Goal: Information Seeking & Learning: Learn about a topic

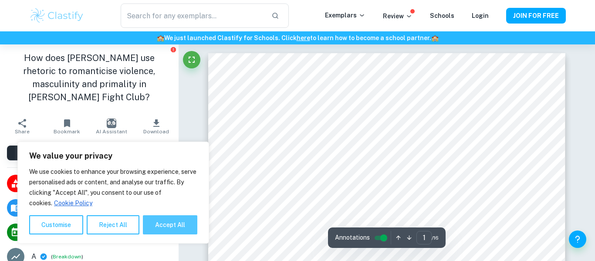
click at [166, 224] on button "Accept All" at bounding box center [170, 224] width 54 height 19
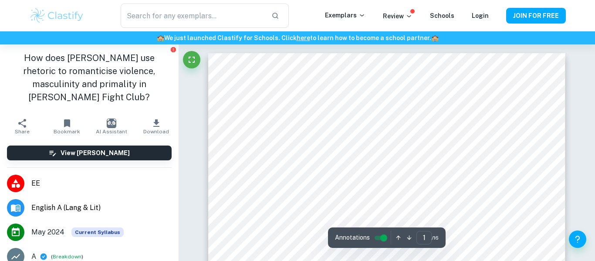
checkbox input "true"
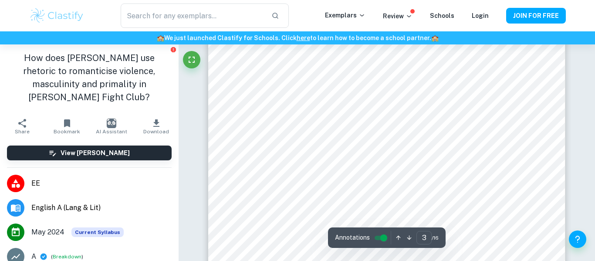
type input "2"
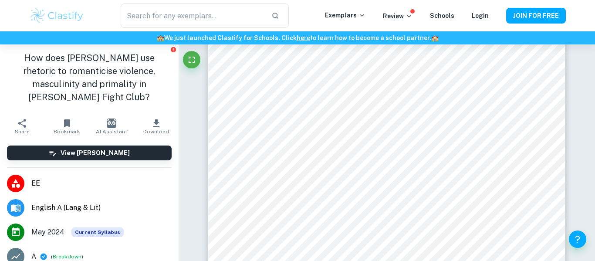
click at [69, 18] on img at bounding box center [56, 15] width 55 height 17
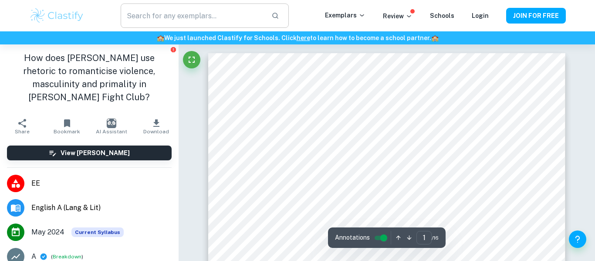
click at [190, 11] on input "text" at bounding box center [193, 15] width 144 height 24
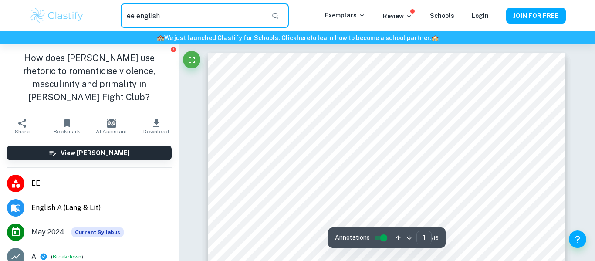
type input "ee english"
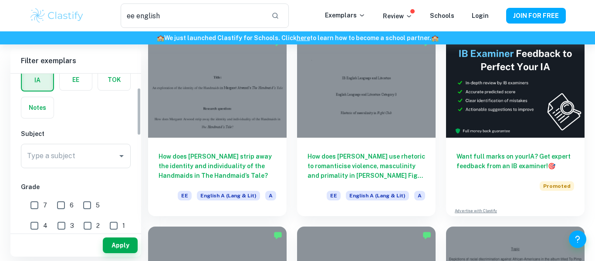
scroll to position [45, 0]
click at [63, 152] on div "Type a subject Type a subject" at bounding box center [76, 155] width 110 height 24
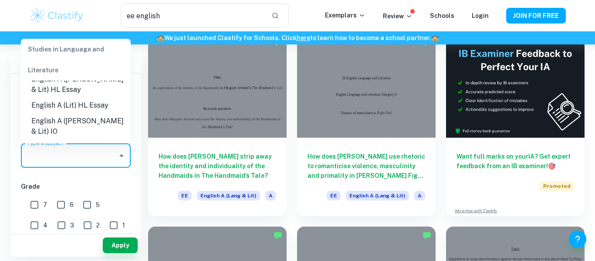
scroll to position [139, 0]
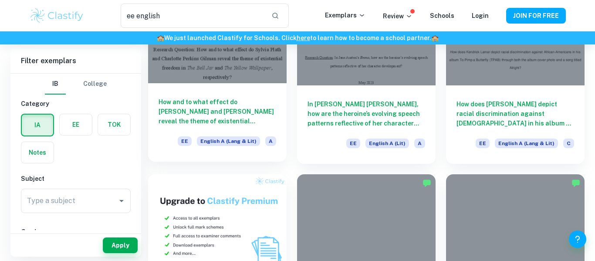
scroll to position [312, 0]
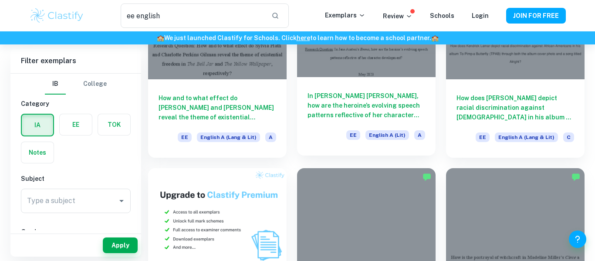
click at [325, 122] on div "In [PERSON_NAME] [PERSON_NAME], how are the heroine’s evolving speech patterns …" at bounding box center [366, 116] width 138 height 78
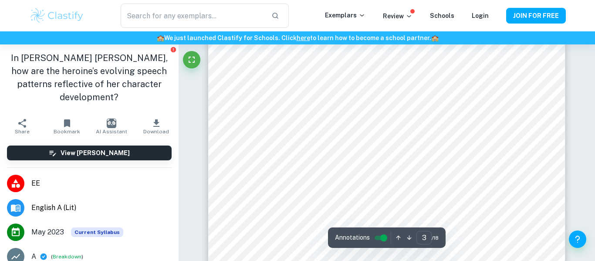
type input "2"
type input "ee english"
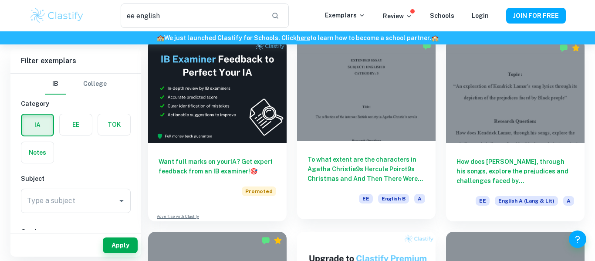
scroll to position [1399, 0]
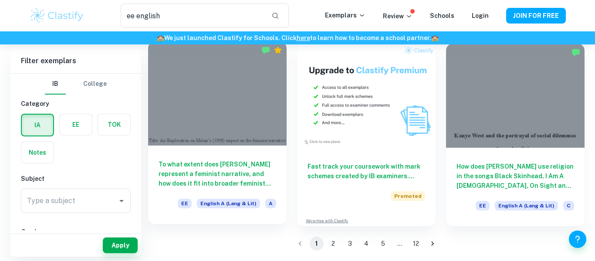
click at [235, 178] on h6 "To what extent does [PERSON_NAME] represent a feminist narrative, and how does …" at bounding box center [217, 173] width 118 height 29
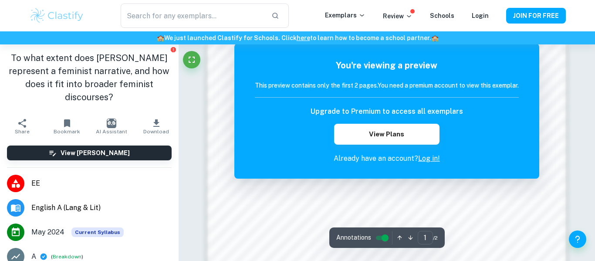
scroll to position [520, 0]
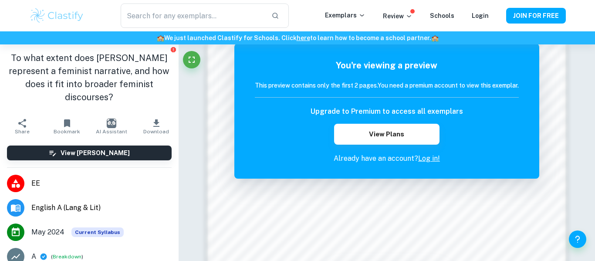
type input "ee english"
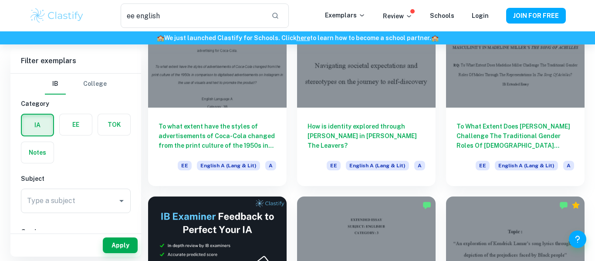
scroll to position [1045, 0]
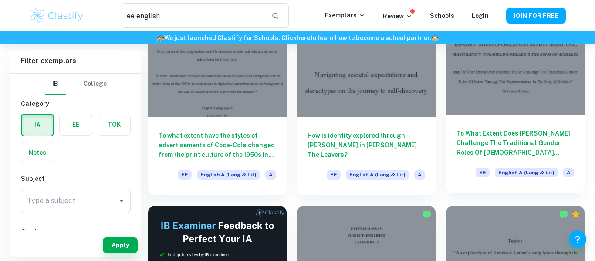
click at [513, 144] on h6 "To What Extent Does [PERSON_NAME] Challenge The Traditional Gender Roles Of [DE…" at bounding box center [515, 142] width 118 height 29
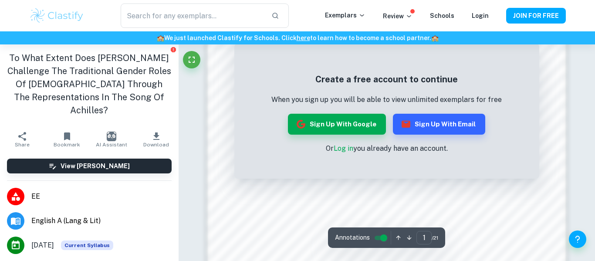
scroll to position [616, 0]
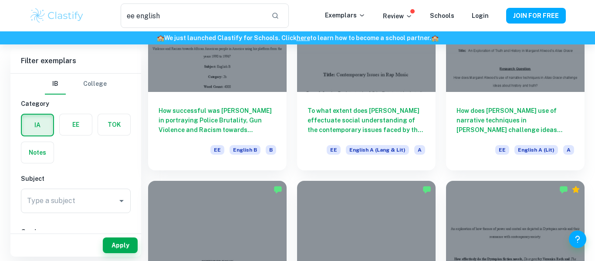
scroll to position [683, 0]
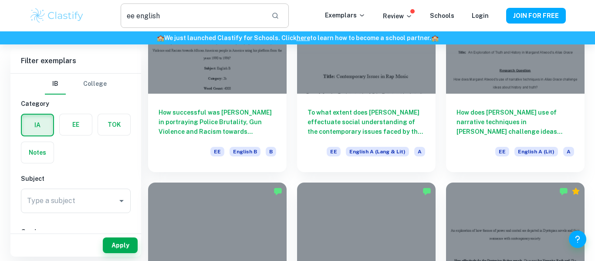
click at [218, 10] on input "ee english" at bounding box center [193, 15] width 144 height 24
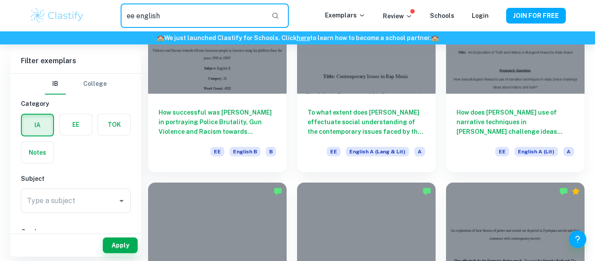
drag, startPoint x: 218, startPoint y: 10, endPoint x: 112, endPoint y: -3, distance: 106.2
type input "black swan"
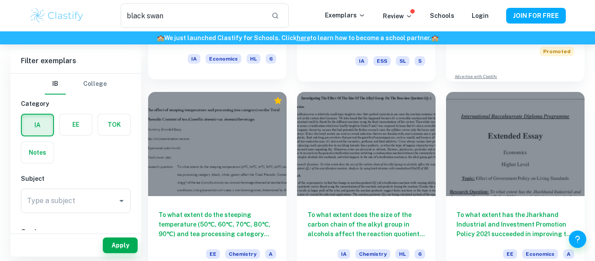
scroll to position [215, 0]
